Goal: Transaction & Acquisition: Purchase product/service

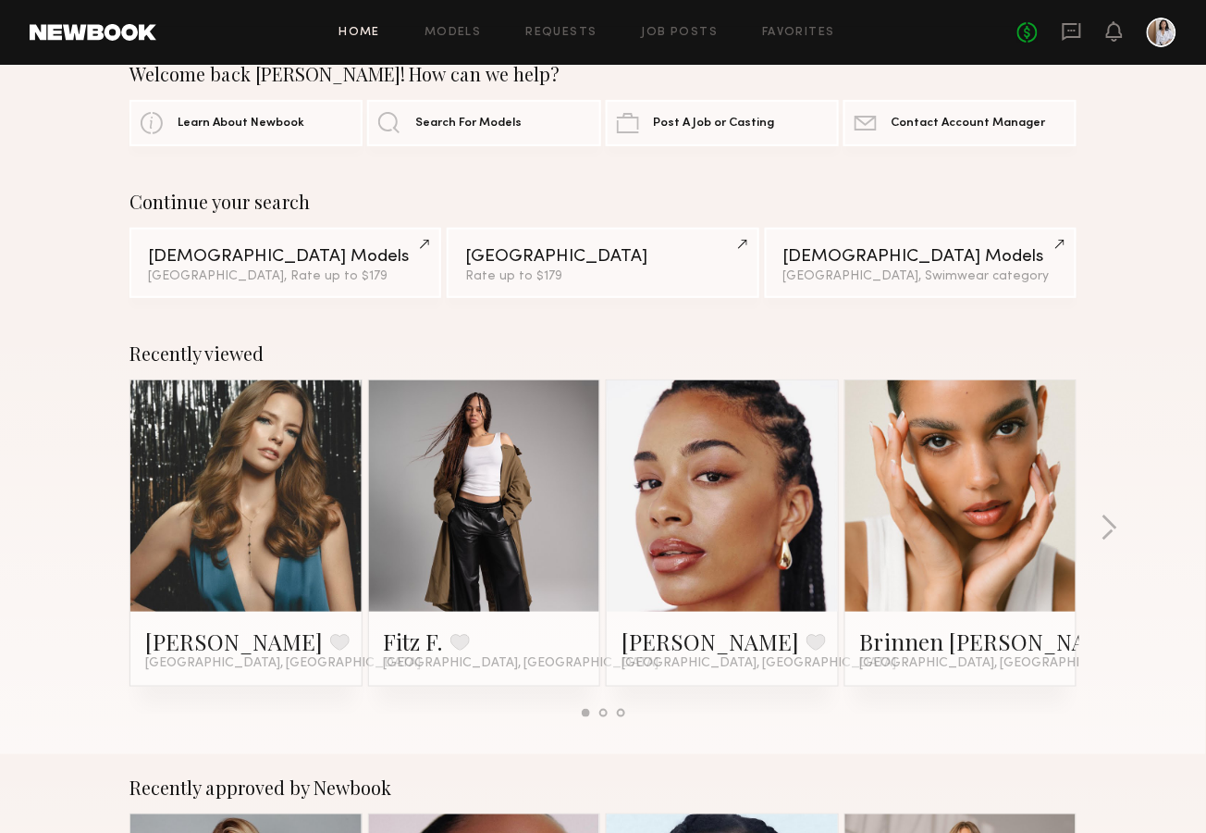
scroll to position [143, 0]
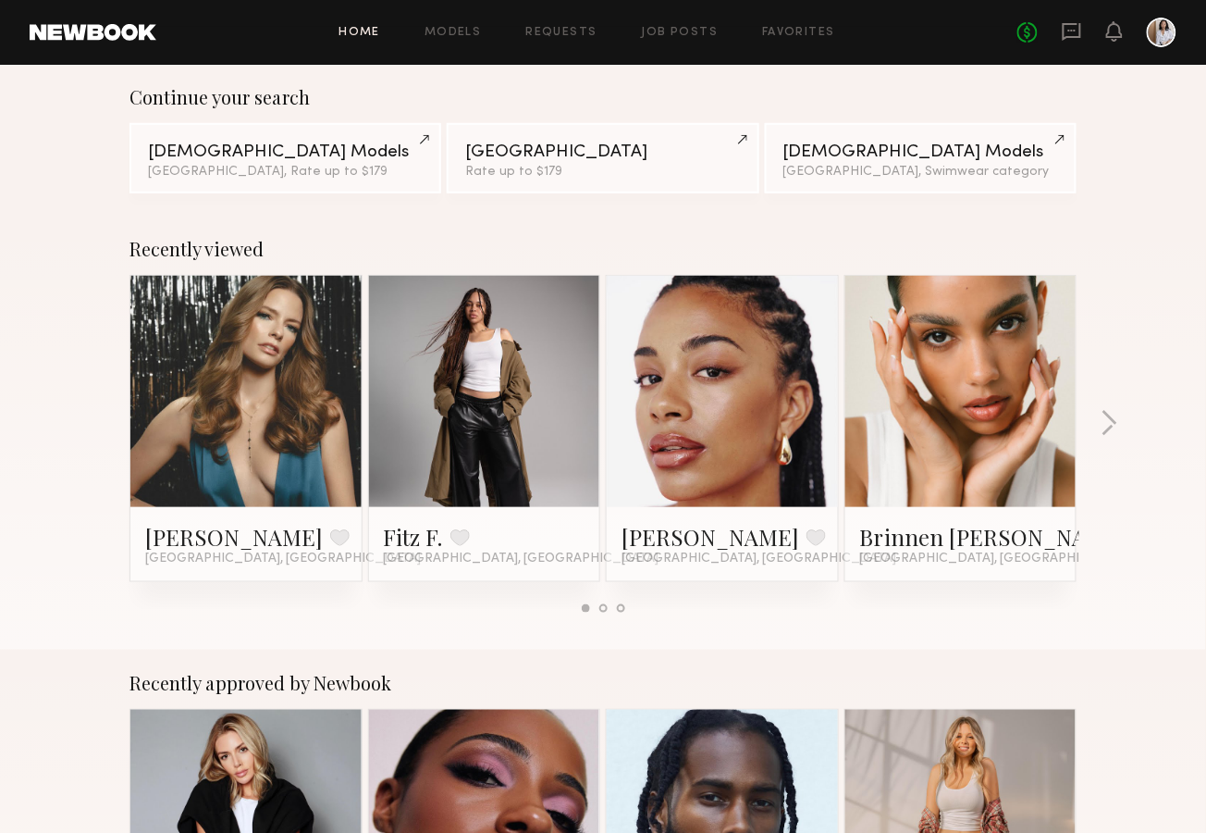
click at [229, 433] on link at bounding box center [246, 391] width 113 height 231
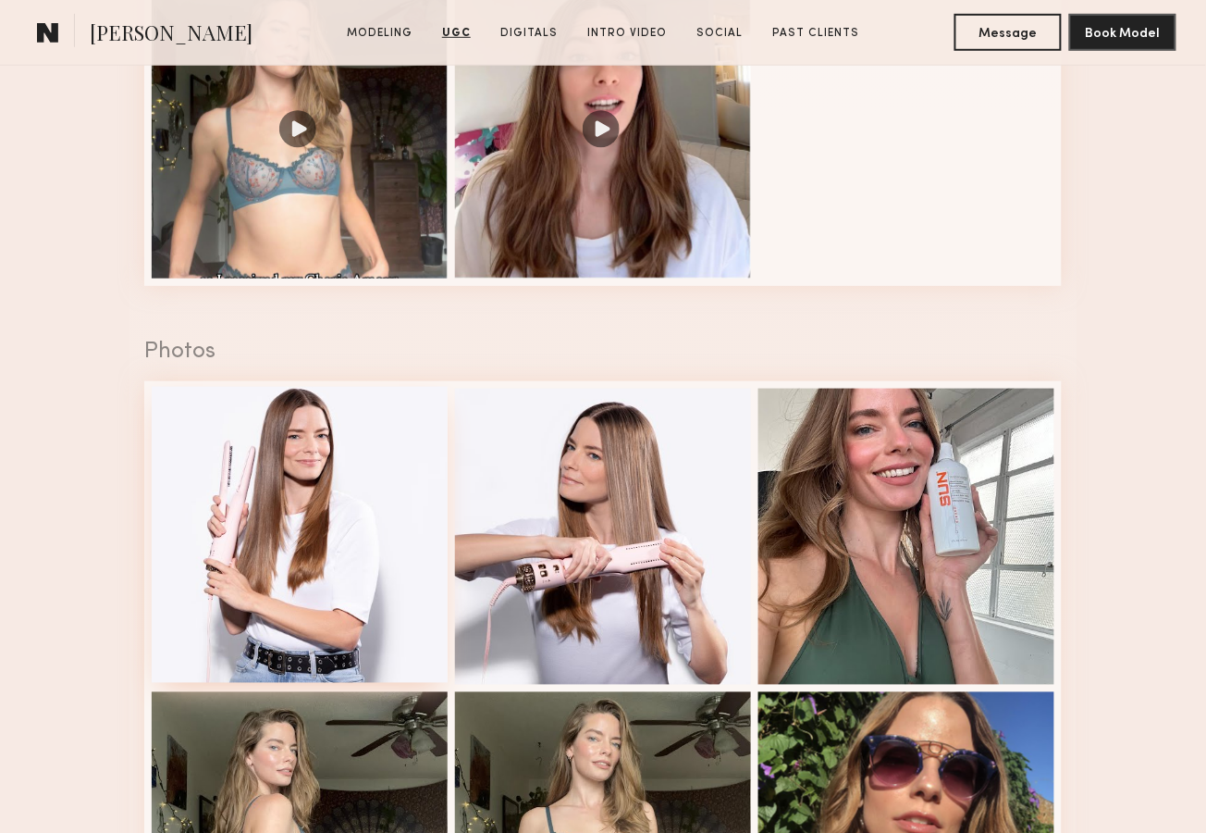
scroll to position [2154, 0]
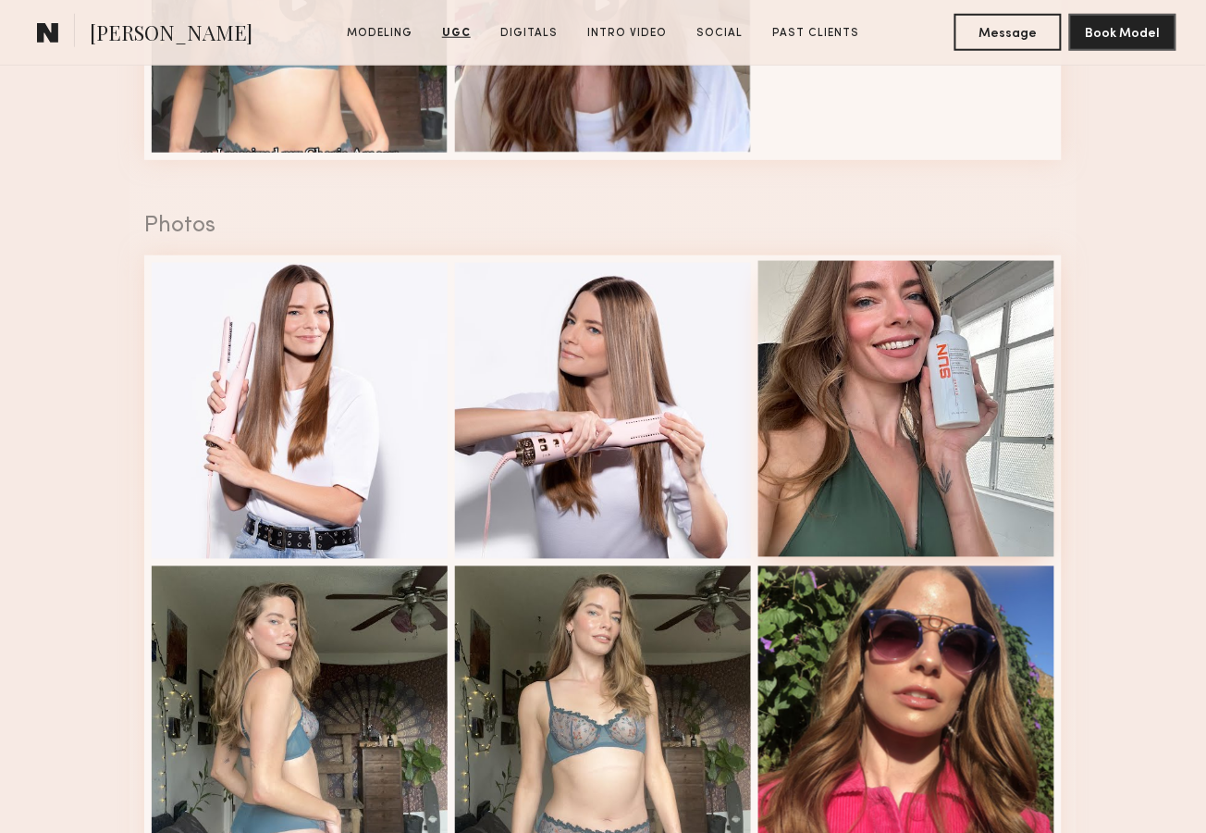
click at [865, 335] on div at bounding box center [907, 409] width 296 height 296
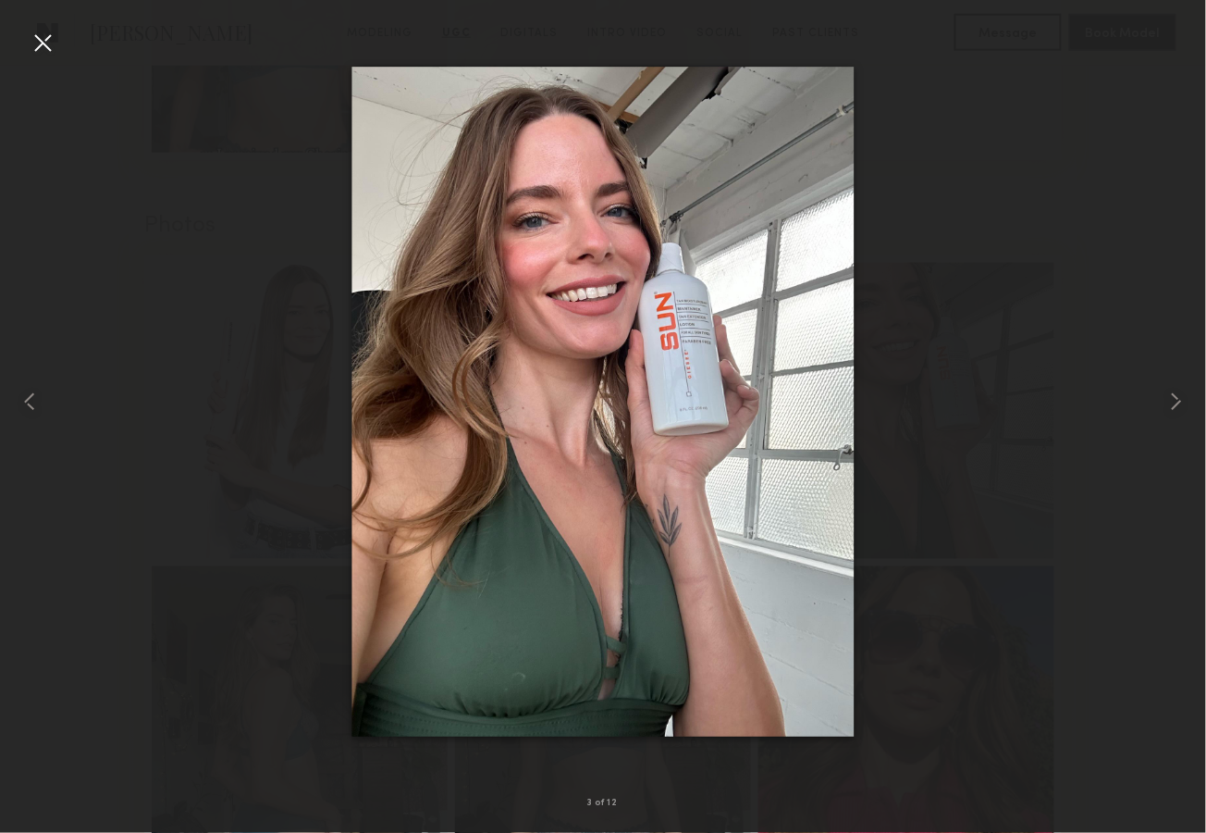
click at [36, 31] on div at bounding box center [43, 43] width 30 height 30
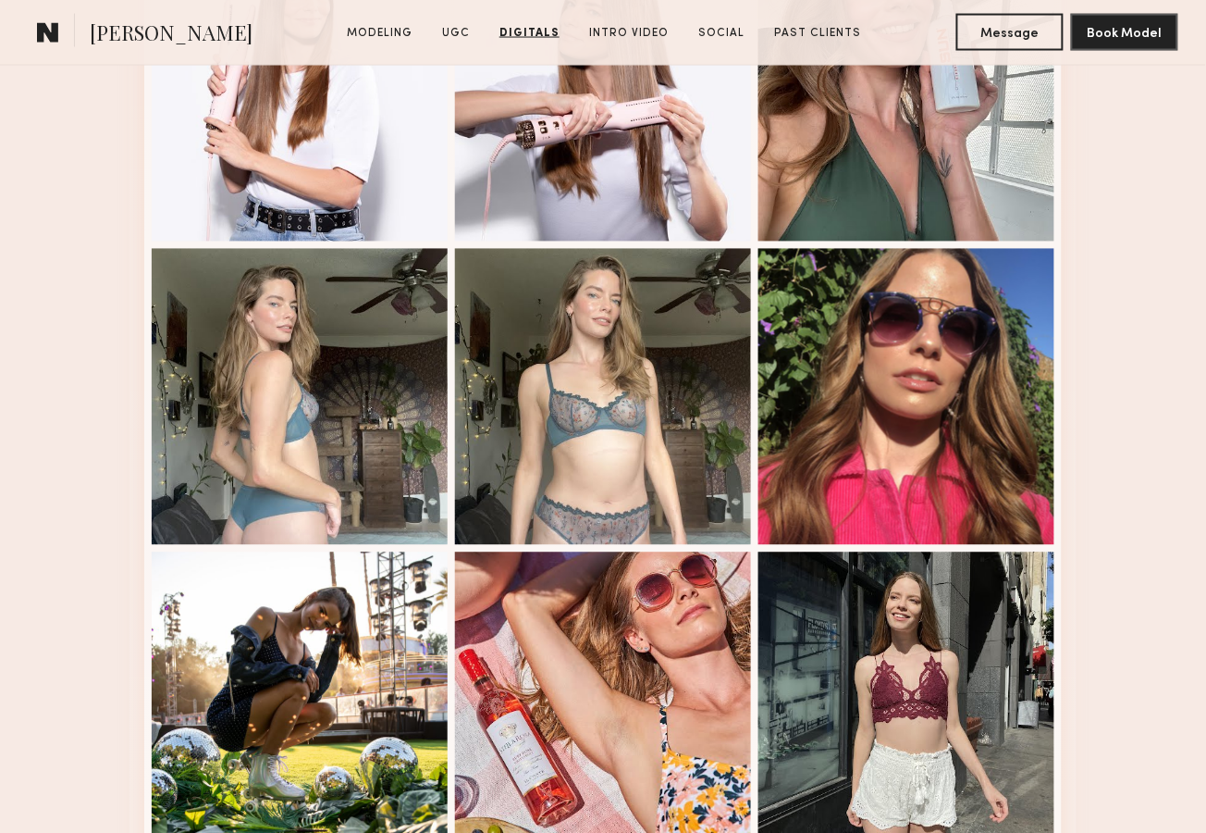
scroll to position [0, 0]
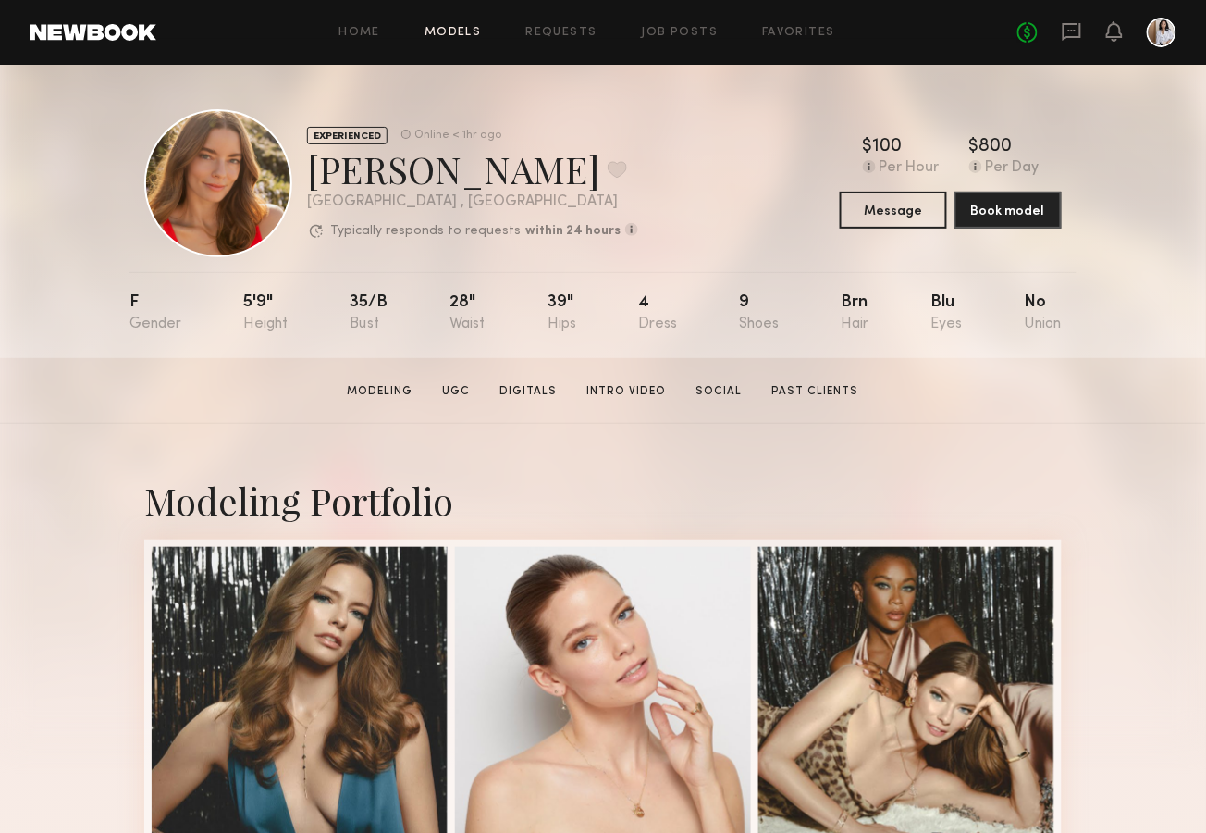
click at [435, 32] on link "Models" at bounding box center [453, 33] width 56 height 12
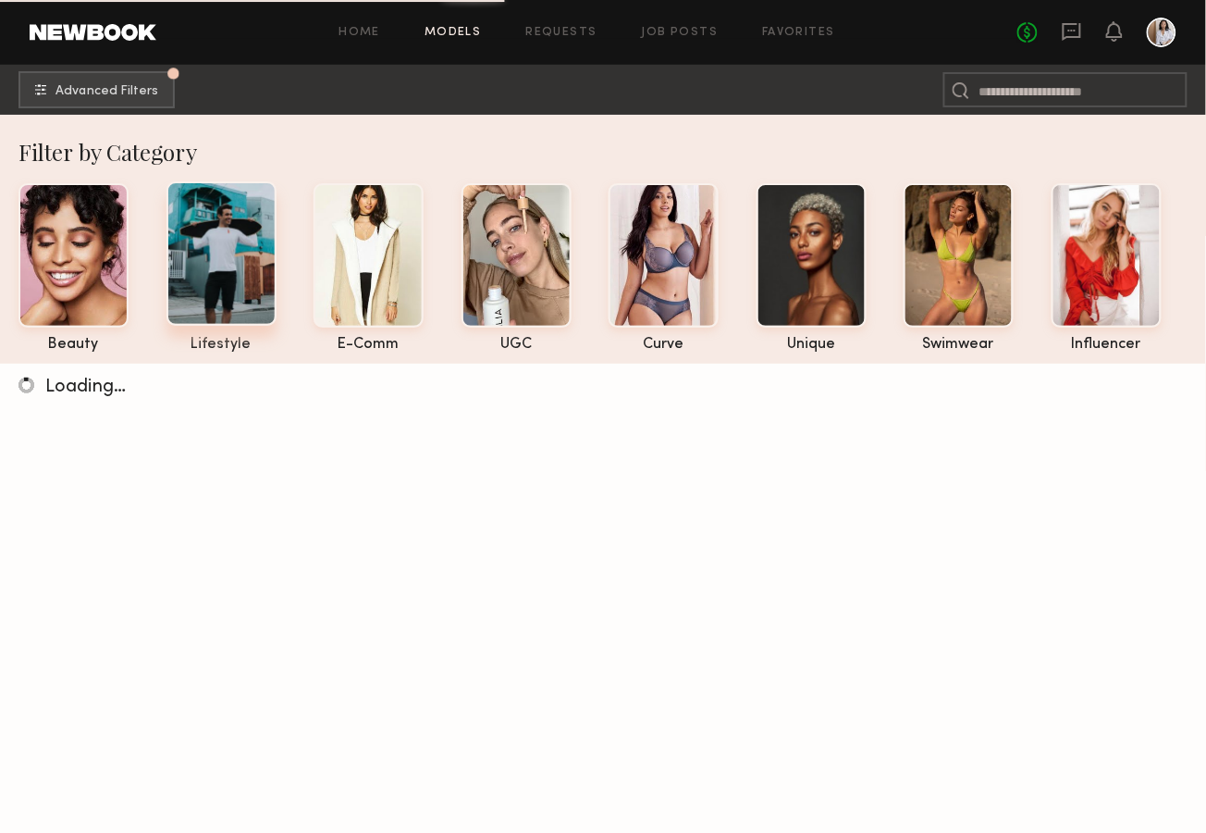
click at [205, 250] on div at bounding box center [222, 253] width 110 height 144
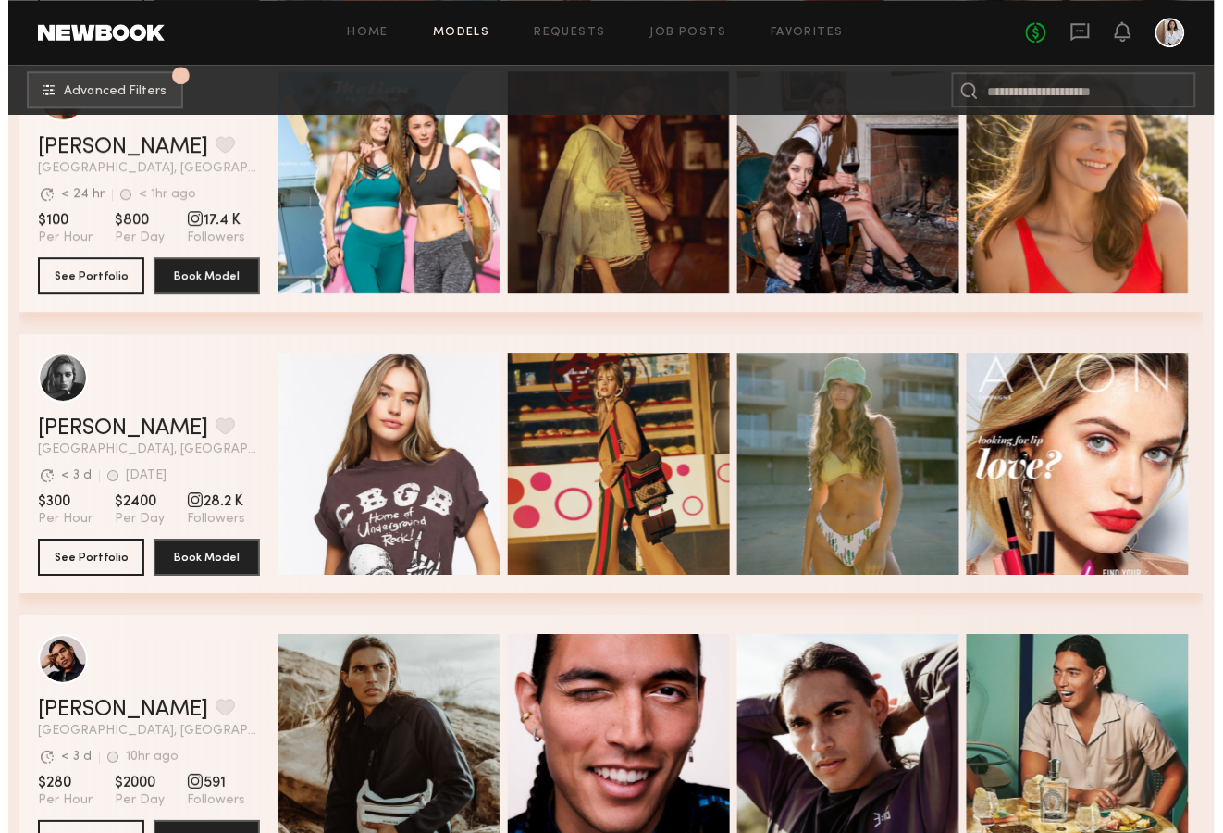
scroll to position [4720, 0]
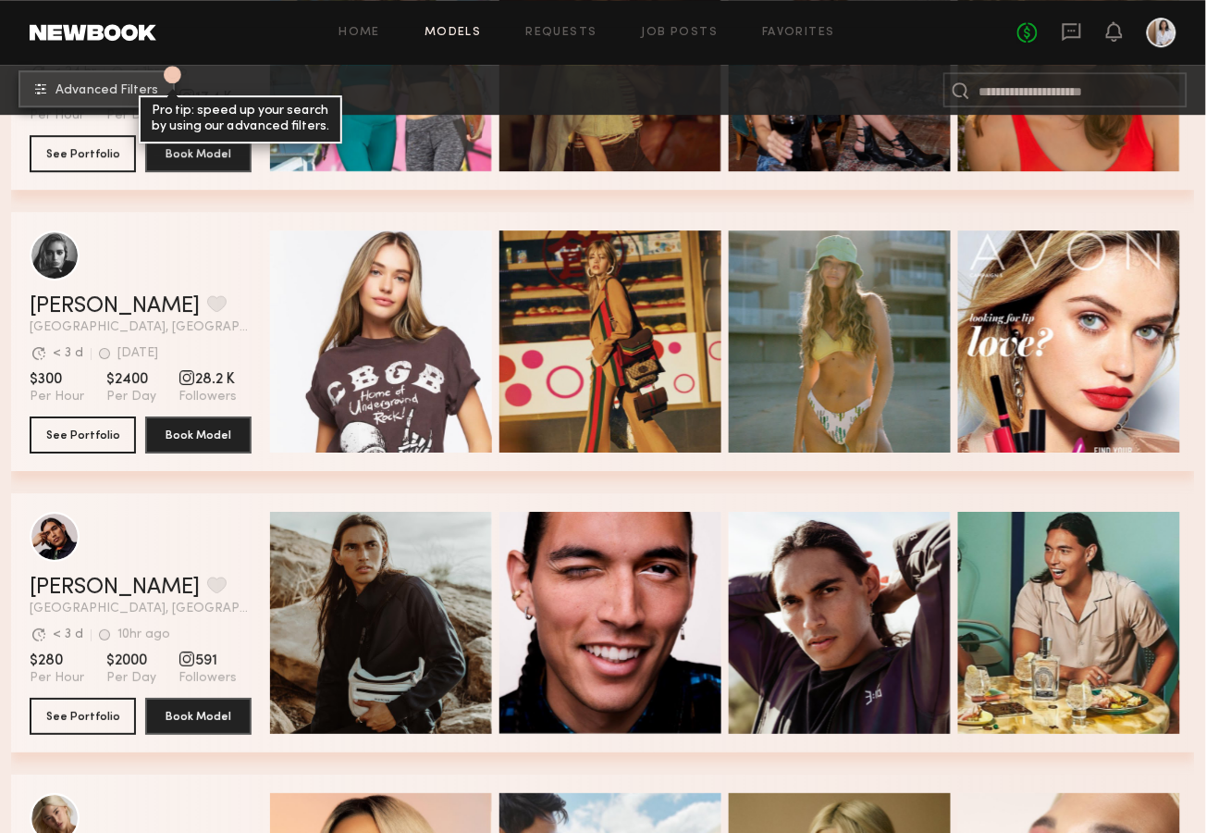
click at [151, 84] on span "Advanced Filters" at bounding box center [107, 90] width 103 height 13
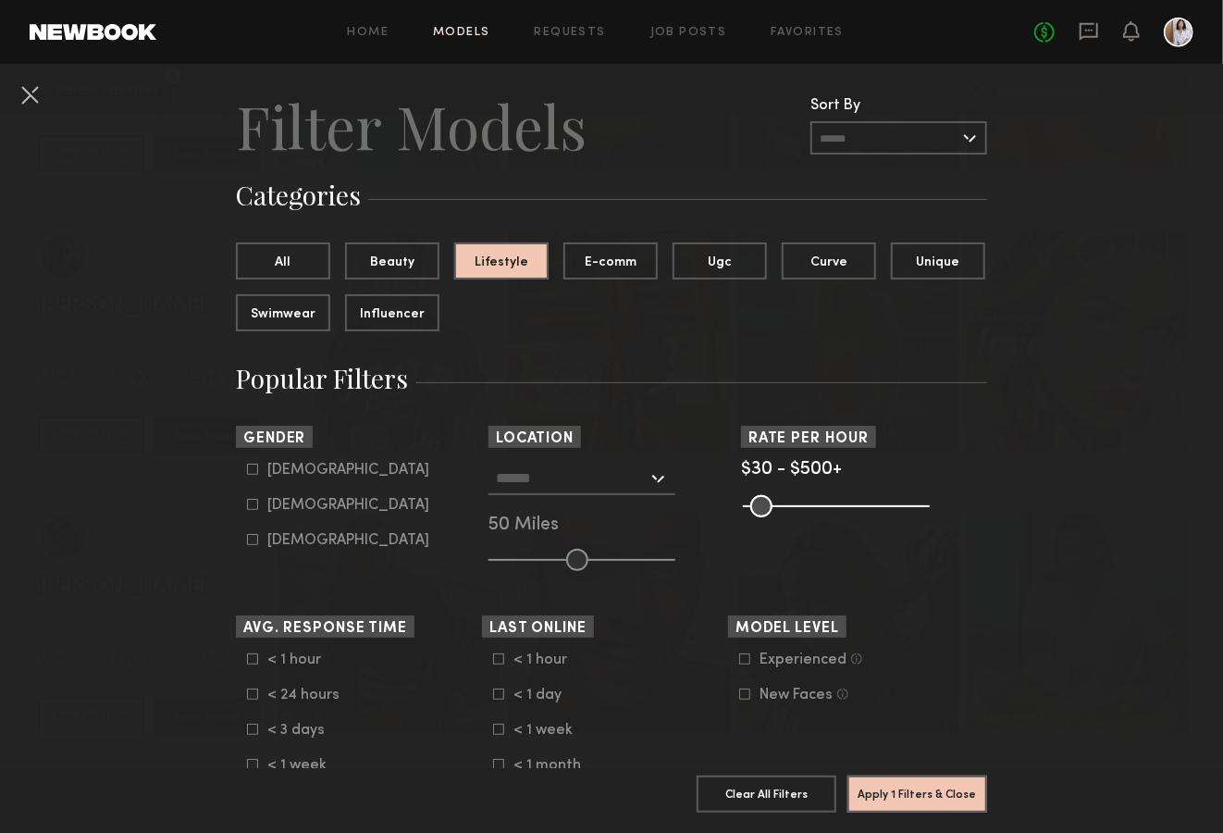
scroll to position [93, 0]
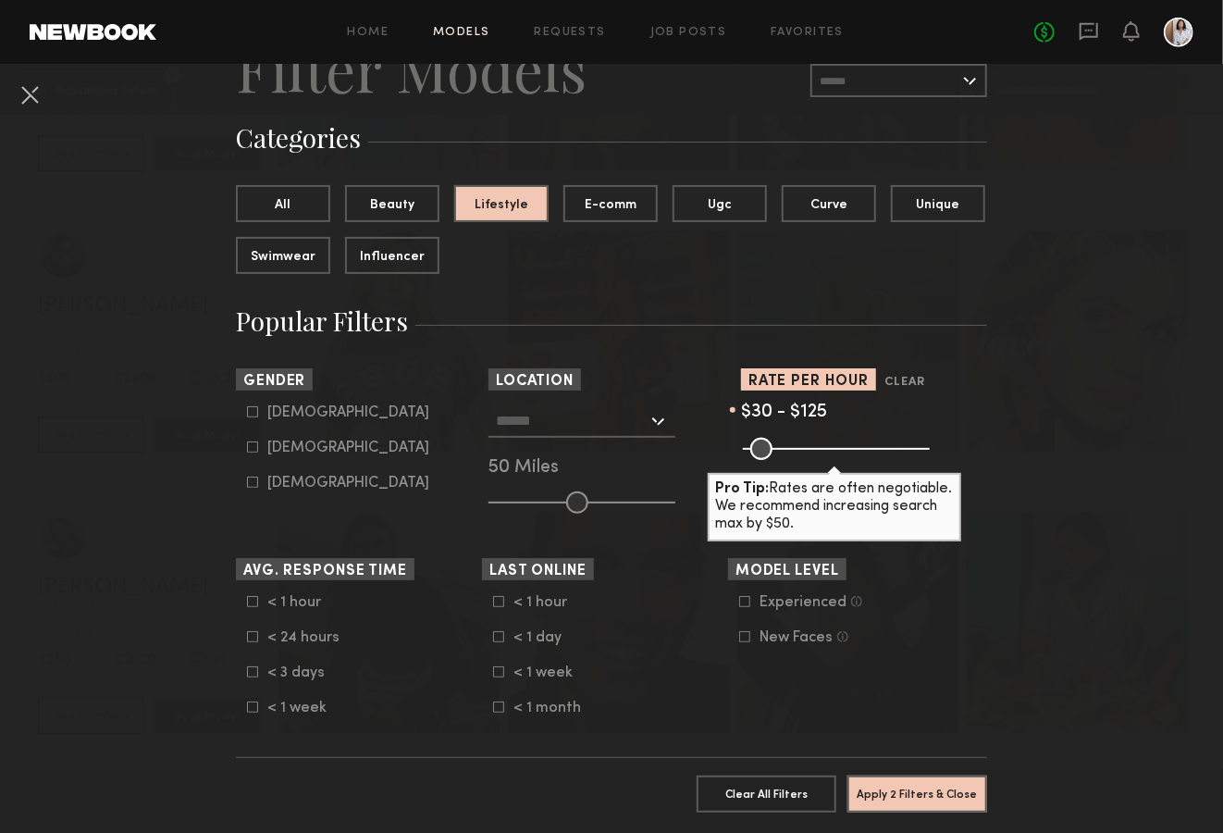
drag, startPoint x: 906, startPoint y: 445, endPoint x: 779, endPoint y: 459, distance: 127.5
type input "***"
click at [779, 458] on common-range-minmax at bounding box center [834, 447] width 187 height 22
click at [654, 417] on div at bounding box center [581, 420] width 187 height 33
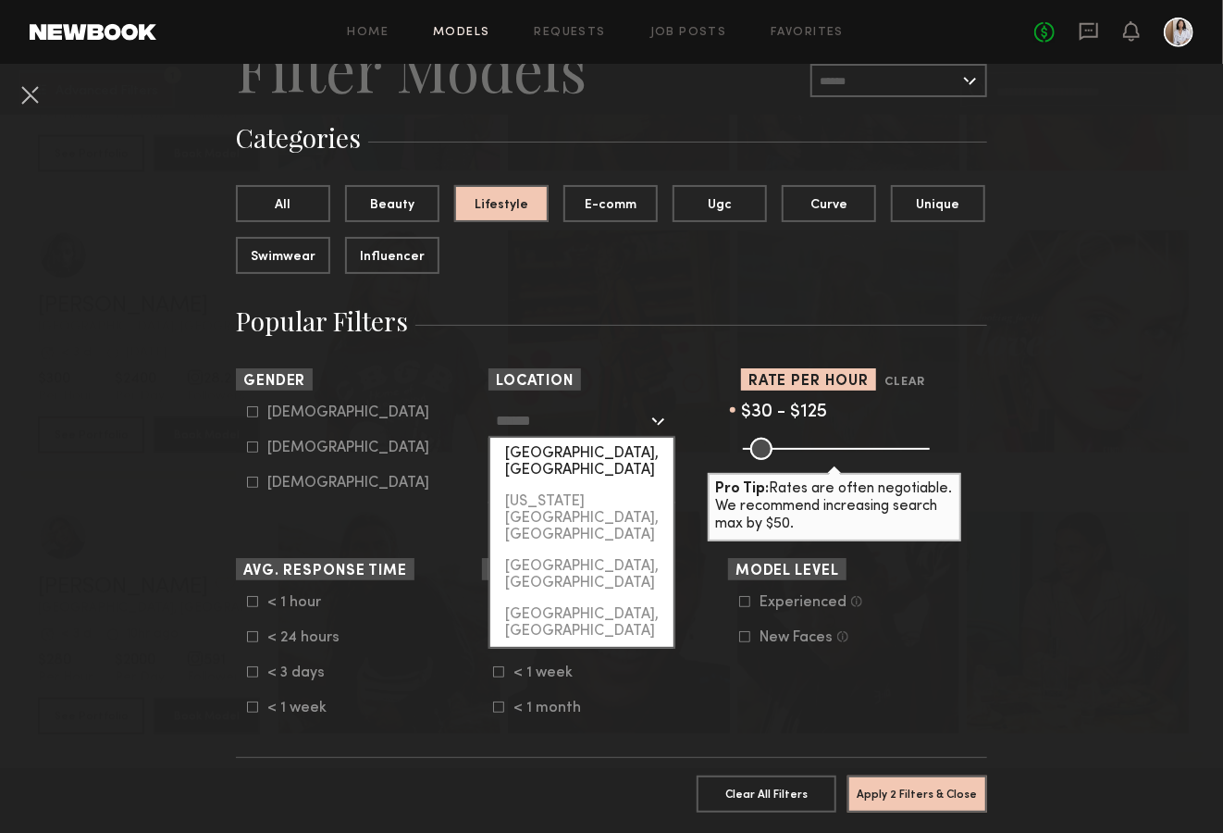
click at [562, 458] on div "[GEOGRAPHIC_DATA], [GEOGRAPHIC_DATA]" at bounding box center [581, 462] width 183 height 48
type input "**********"
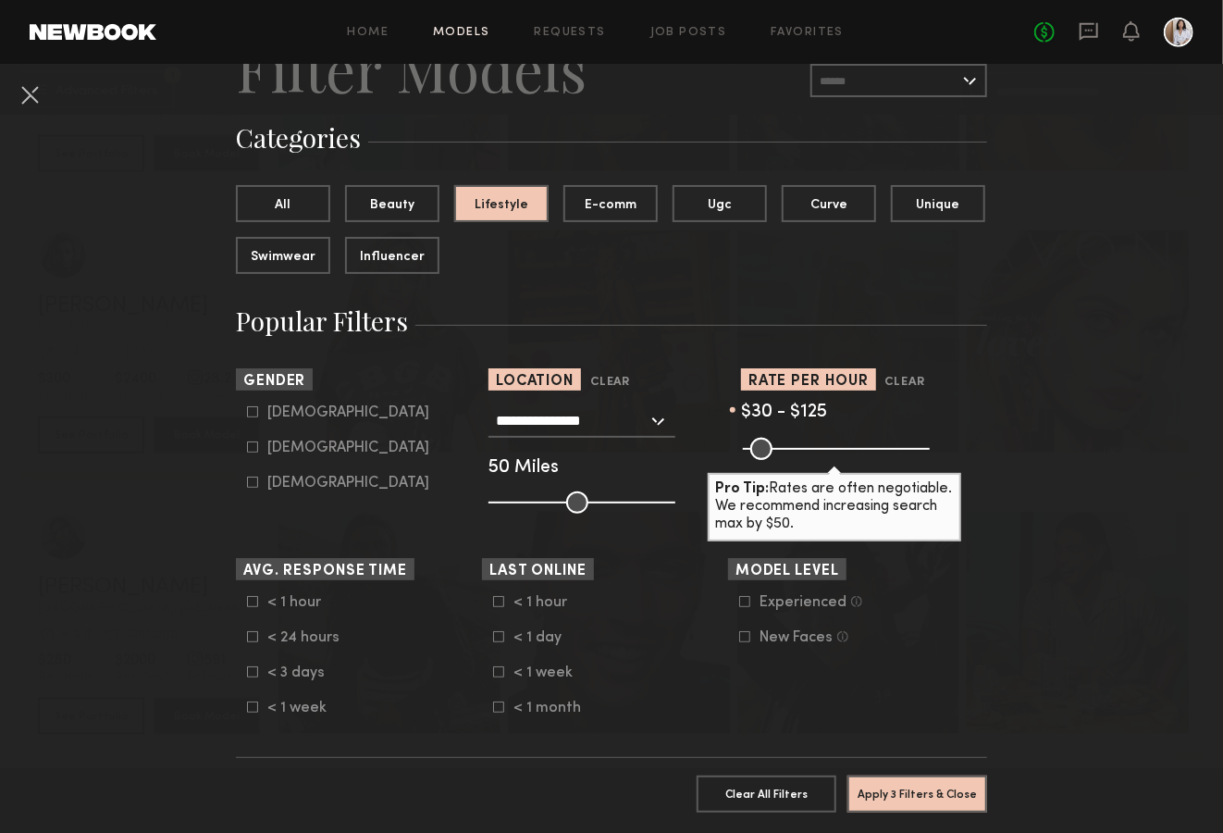
click at [250, 442] on label "Female" at bounding box center [338, 446] width 182 height 11
type input "**"
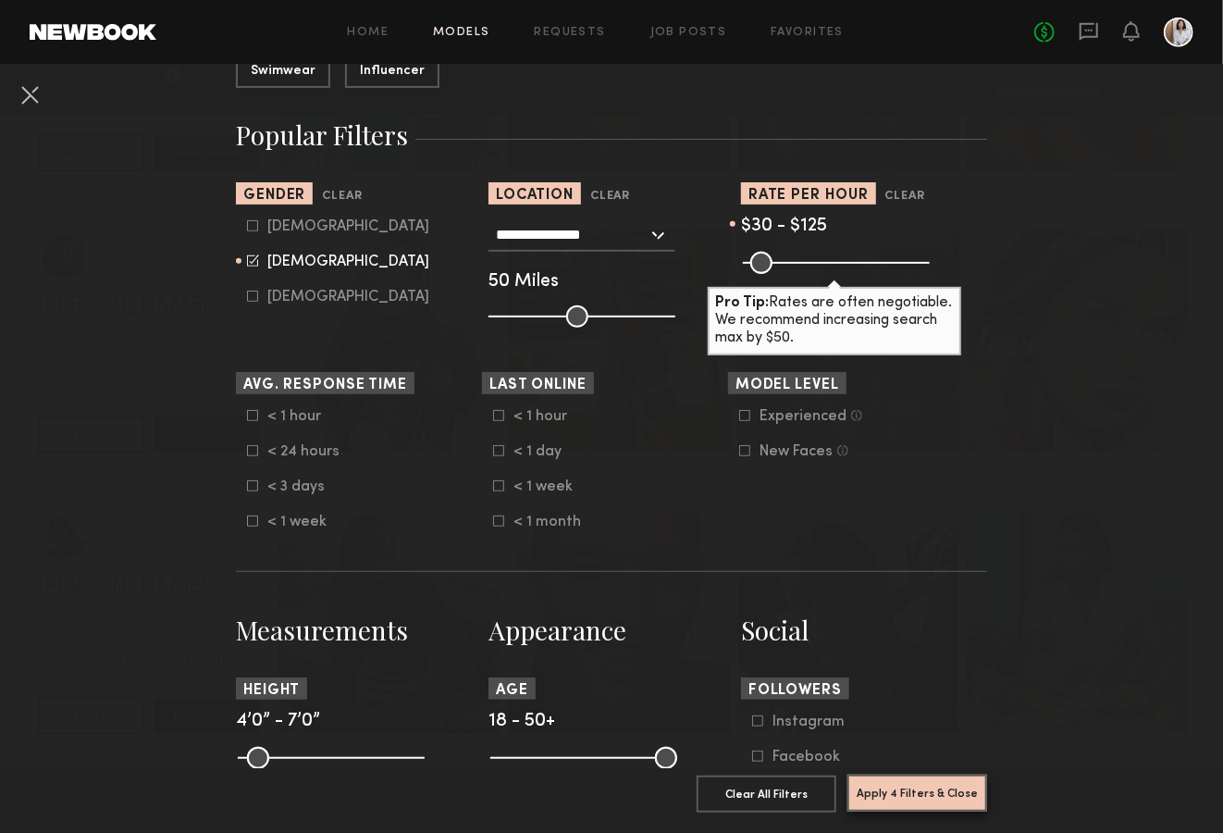
click at [933, 780] on button "Apply 4 Filters & Close" at bounding box center [917, 792] width 140 height 37
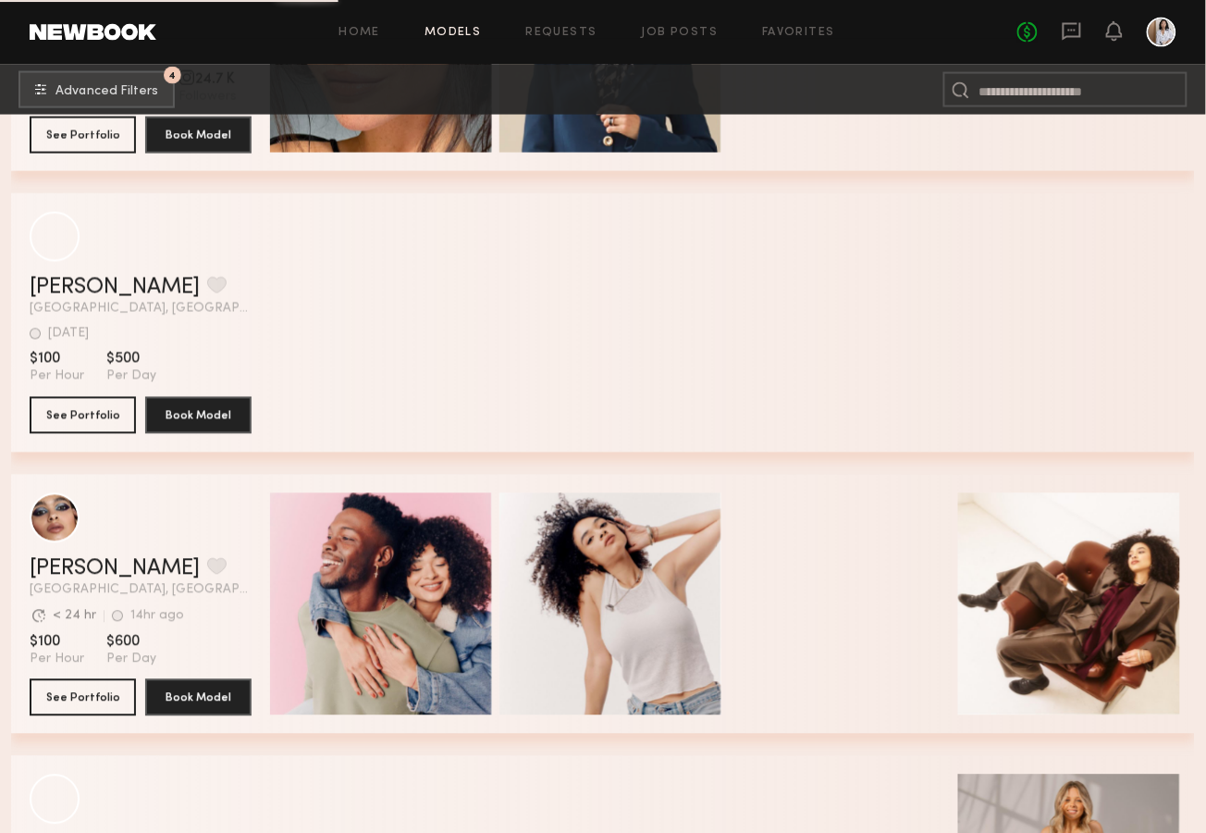
scroll to position [12972, 0]
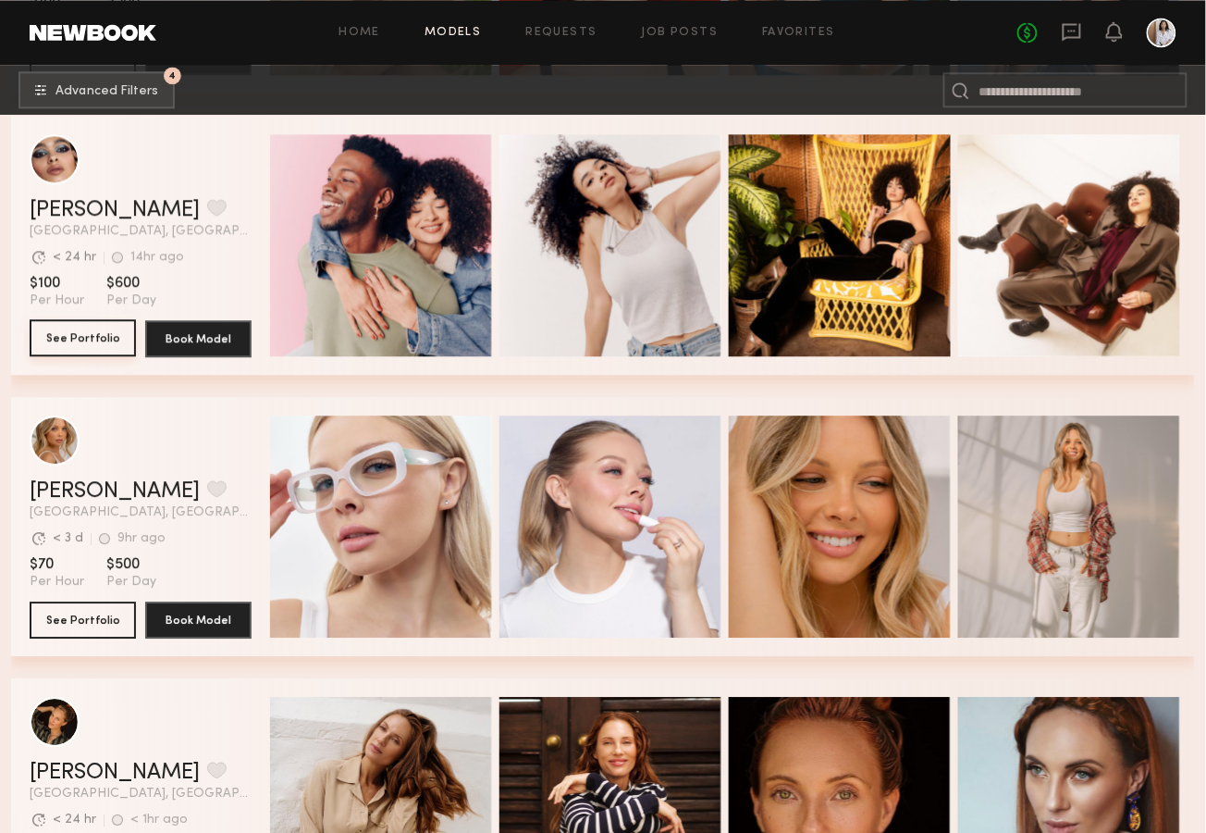
click at [93, 340] on button "See Portfolio" at bounding box center [83, 337] width 106 height 37
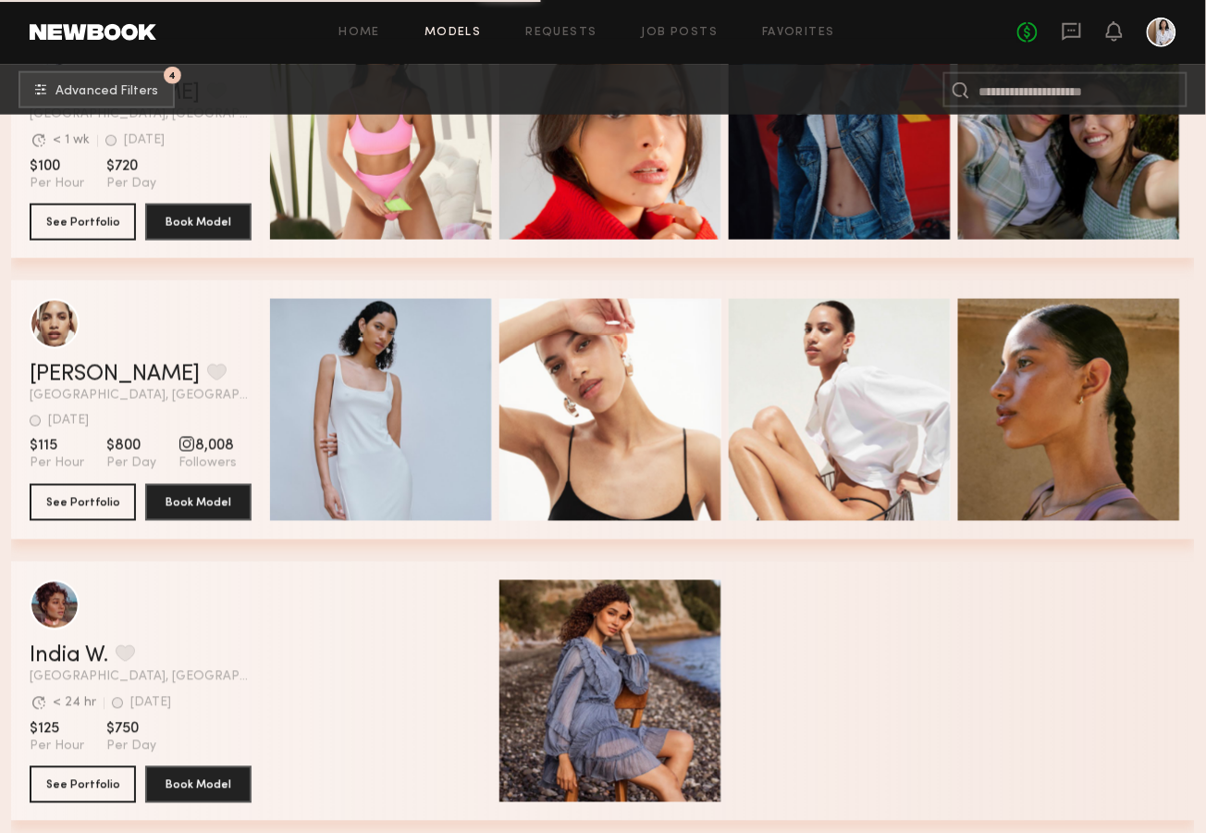
scroll to position [19435, 0]
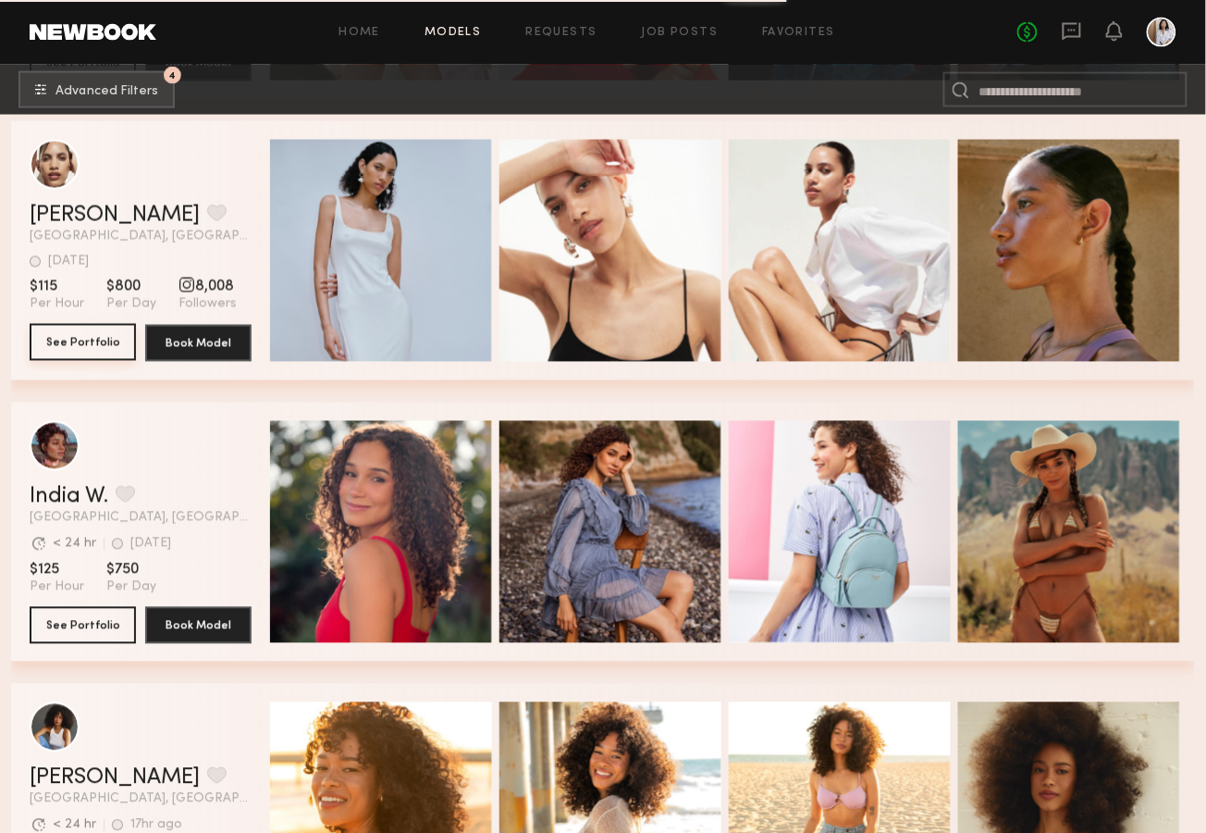
click at [105, 346] on button "See Portfolio" at bounding box center [83, 342] width 106 height 37
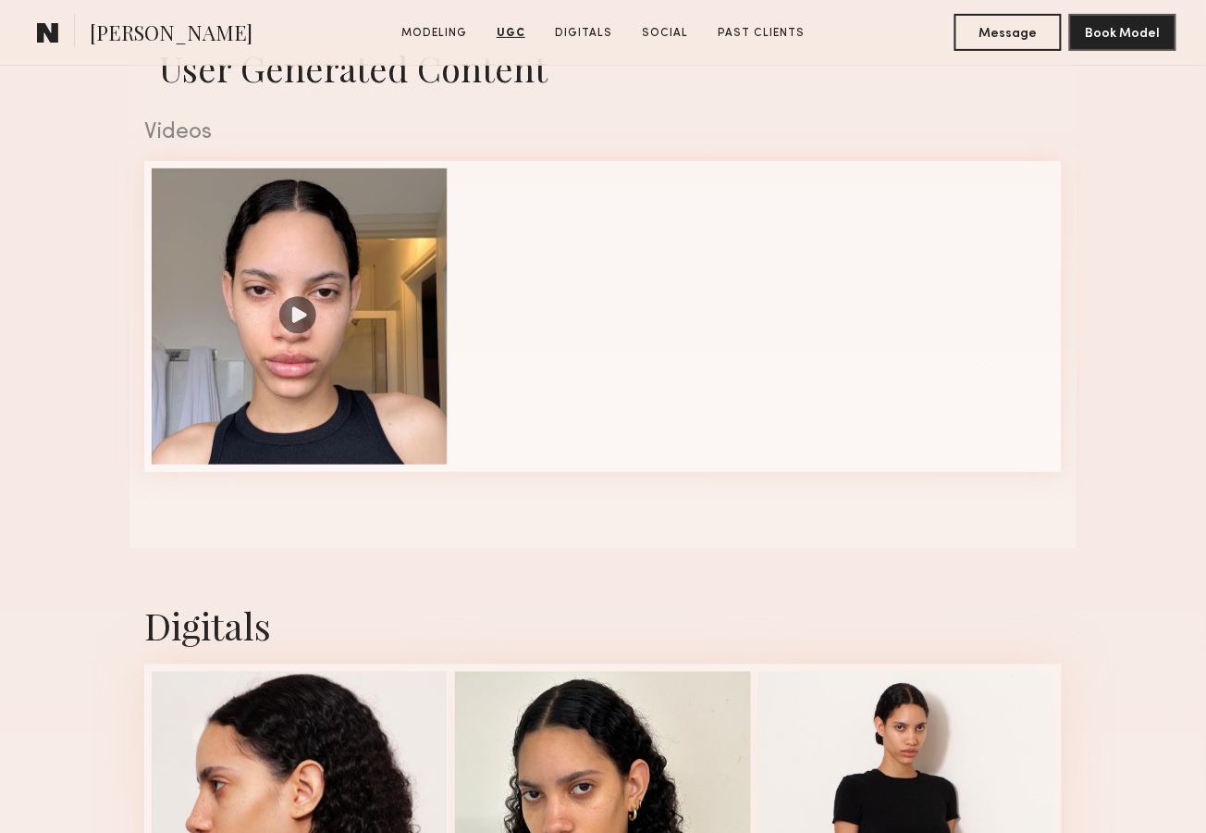
scroll to position [1371, 0]
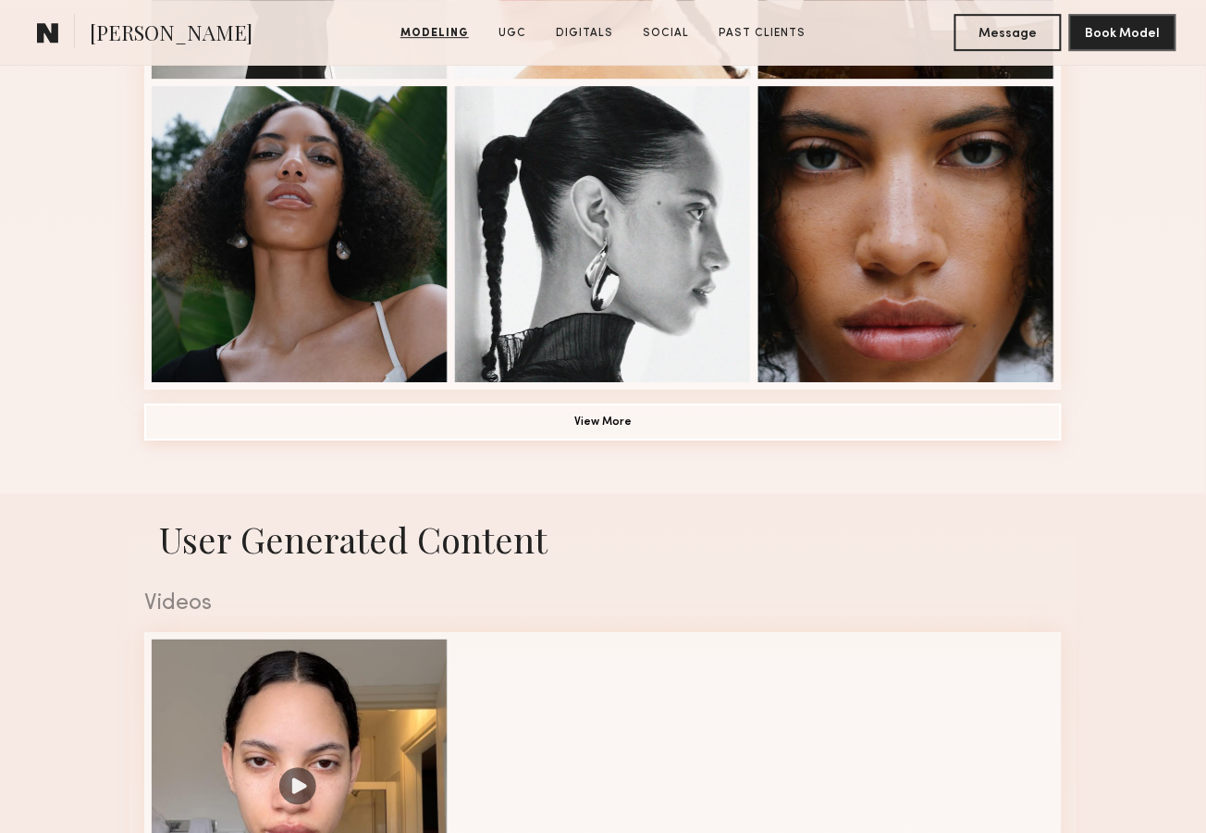
click at [633, 414] on button "View More" at bounding box center [603, 421] width 918 height 37
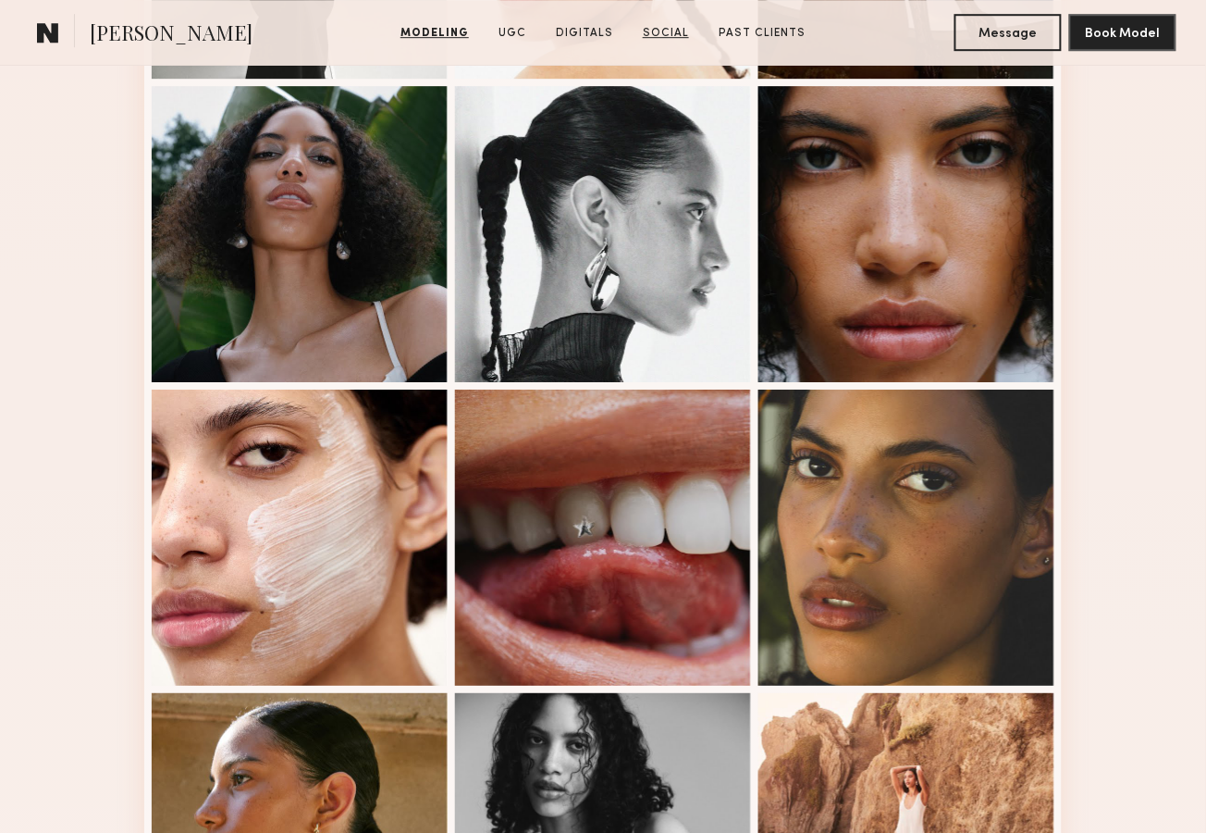
click at [664, 35] on link "Social" at bounding box center [666, 33] width 61 height 17
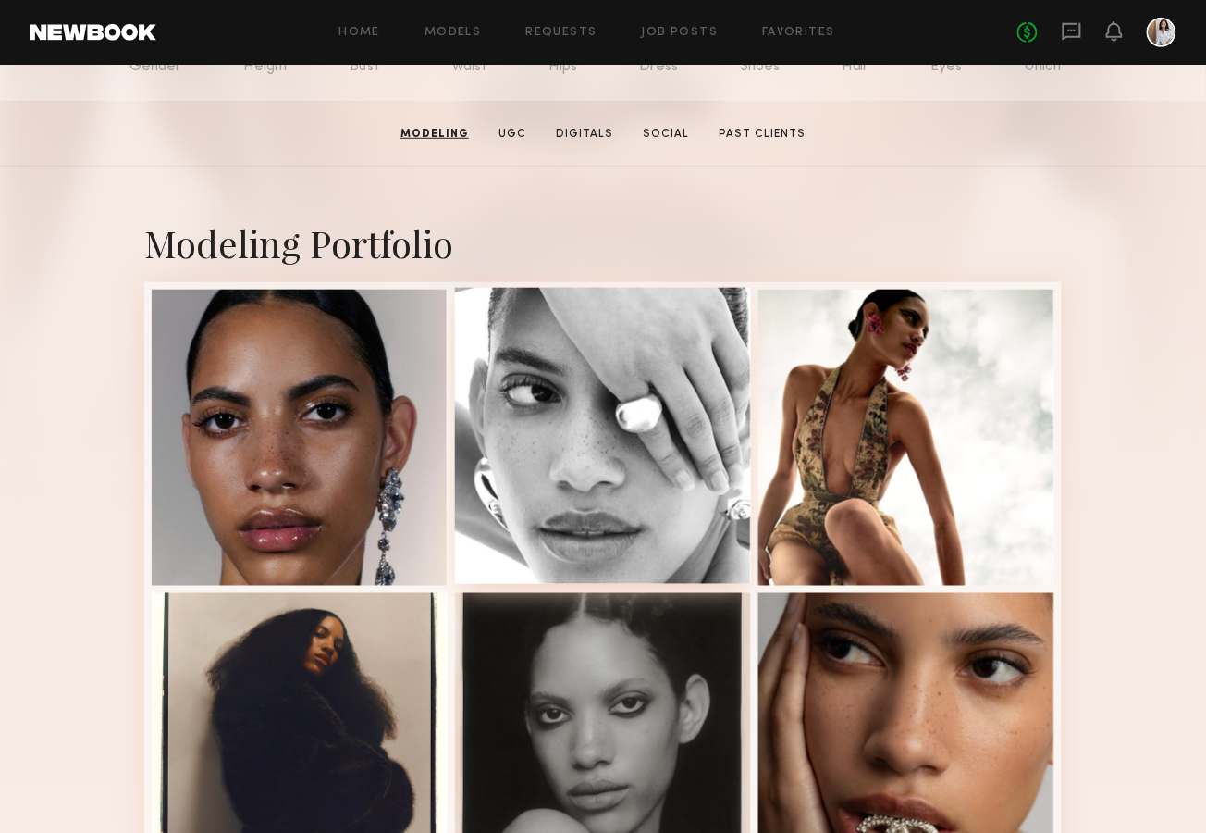
scroll to position [0, 0]
